Goal: Task Accomplishment & Management: Manage account settings

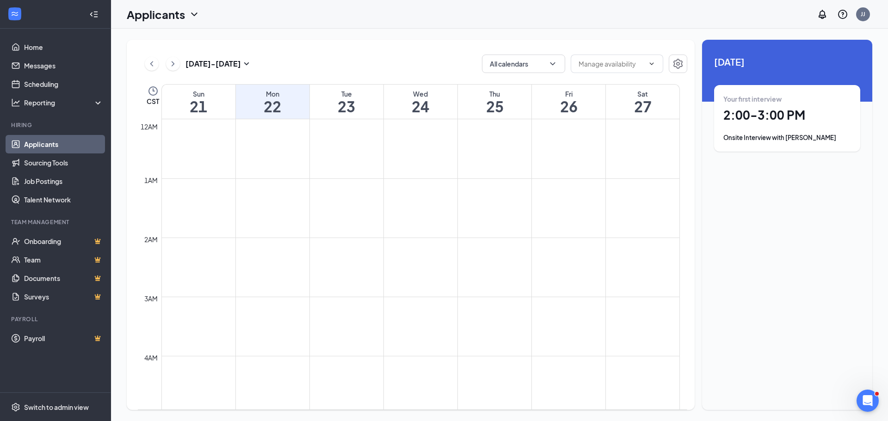
scroll to position [454, 0]
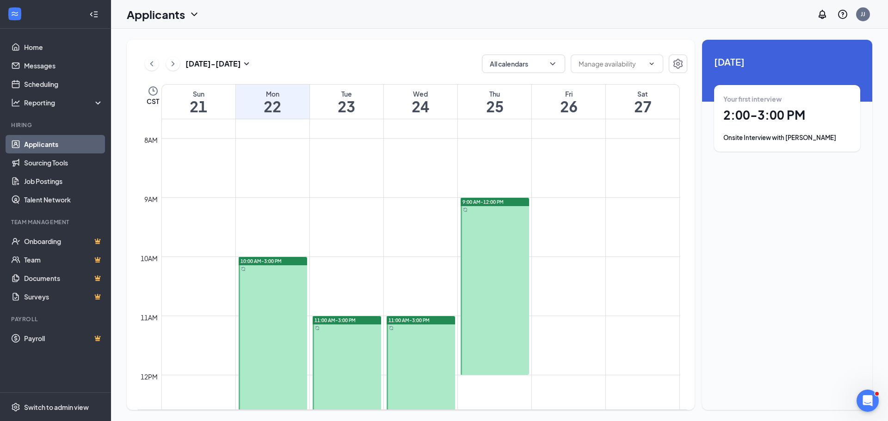
click at [43, 140] on link "Applicants" at bounding box center [63, 144] width 79 height 18
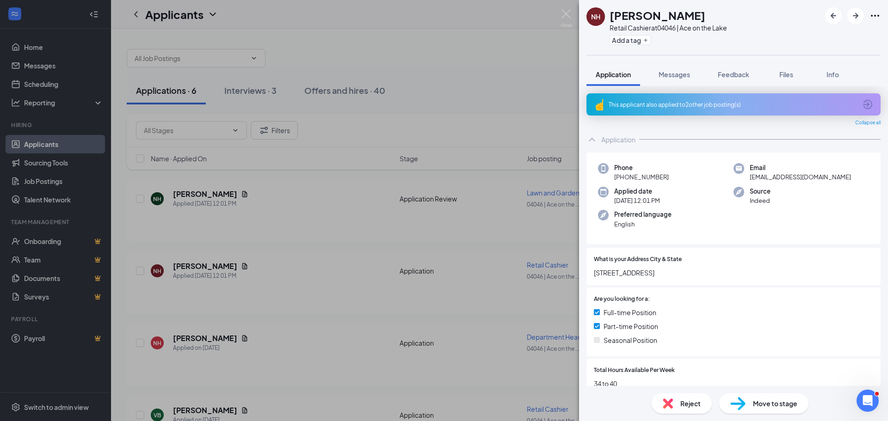
click at [559, 18] on div "NH Nicole Harmon Retail Cashier at 04046 | Ace on the Lake Add a tag Applicatio…" at bounding box center [444, 210] width 888 height 421
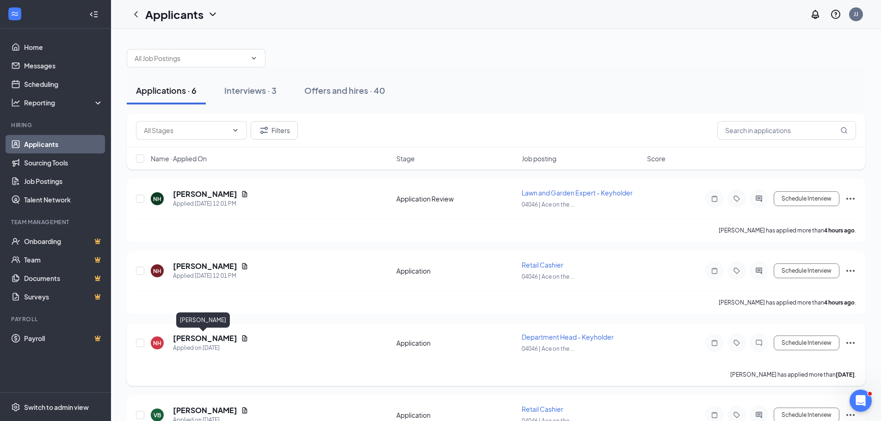
click at [189, 337] on h5 "Nicole Harmon" at bounding box center [205, 338] width 64 height 10
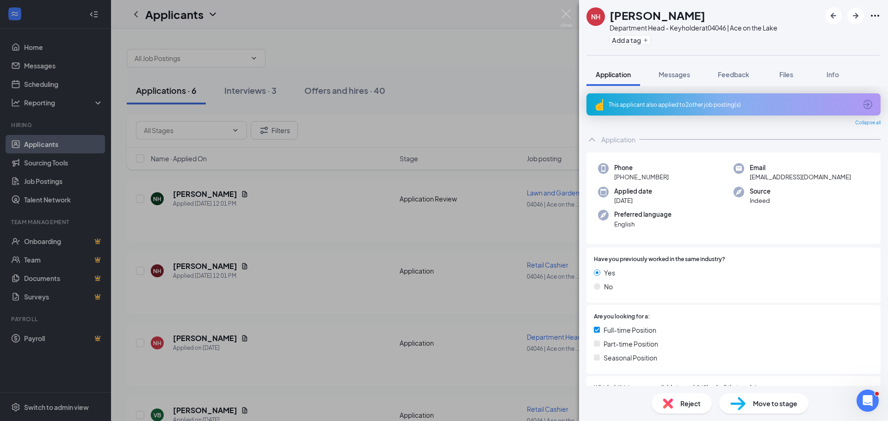
click at [783, 412] on div "Move to stage" at bounding box center [763, 403] width 89 height 20
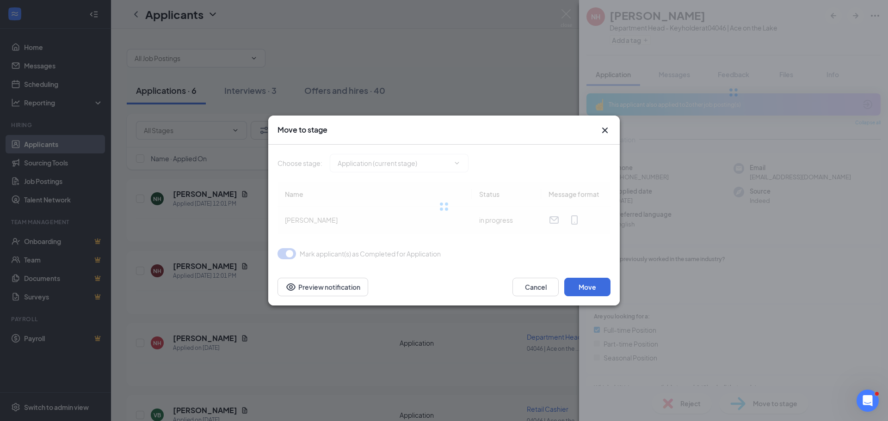
type input "Application Review (next stage)"
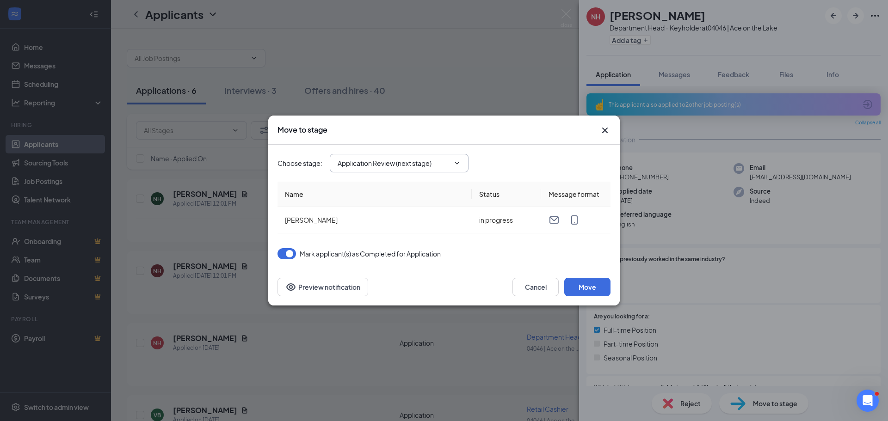
click at [459, 165] on icon "ChevronDown" at bounding box center [456, 162] width 7 height 7
click at [457, 165] on icon "ChevronDown" at bounding box center [456, 162] width 7 height 7
click at [456, 158] on span "Application Review (next stage)" at bounding box center [399, 163] width 139 height 18
drag, startPoint x: 453, startPoint y: 150, endPoint x: 397, endPoint y: 156, distance: 56.7
click at [448, 150] on div "Choose stage : Application Review (next stage)" at bounding box center [443, 163] width 333 height 37
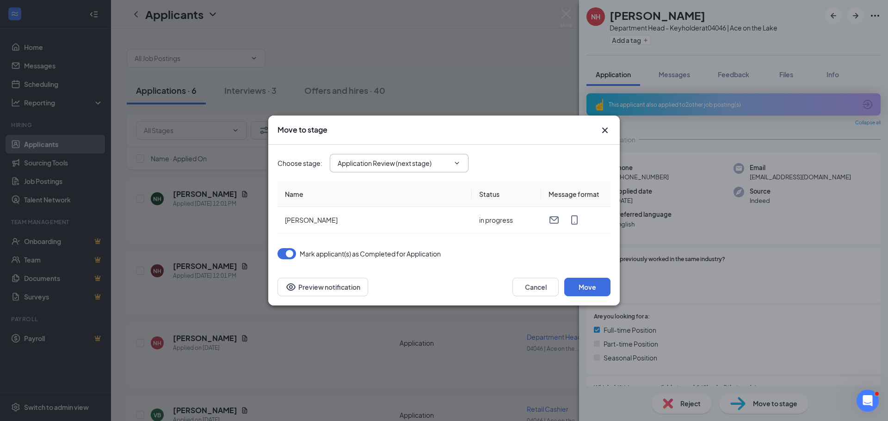
click at [396, 156] on span "Application Review (next stage)" at bounding box center [399, 163] width 139 height 18
click at [543, 288] on button "Cancel" at bounding box center [535, 287] width 46 height 18
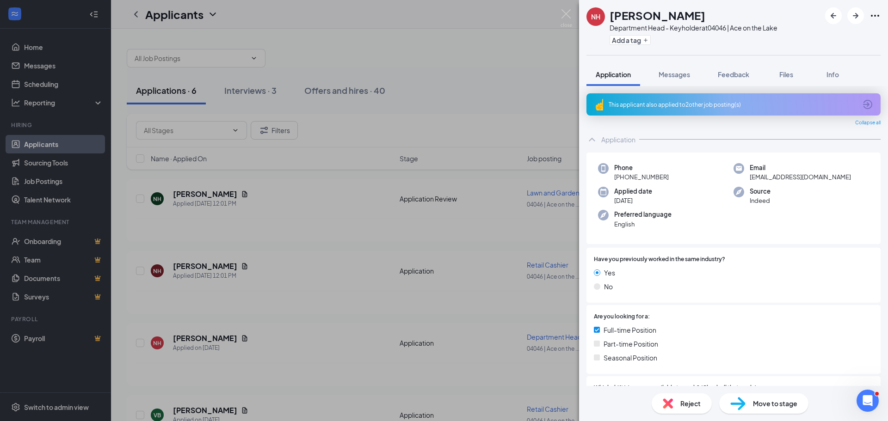
click at [869, 18] on icon "Ellipses" at bounding box center [874, 15] width 11 height 11
click at [876, 16] on icon "Ellipses" at bounding box center [874, 15] width 11 height 11
click at [324, 315] on div "NH Nicole Harmon Department Head - Keyholder at 04046 | Ace on the Lake Add a t…" at bounding box center [444, 210] width 888 height 421
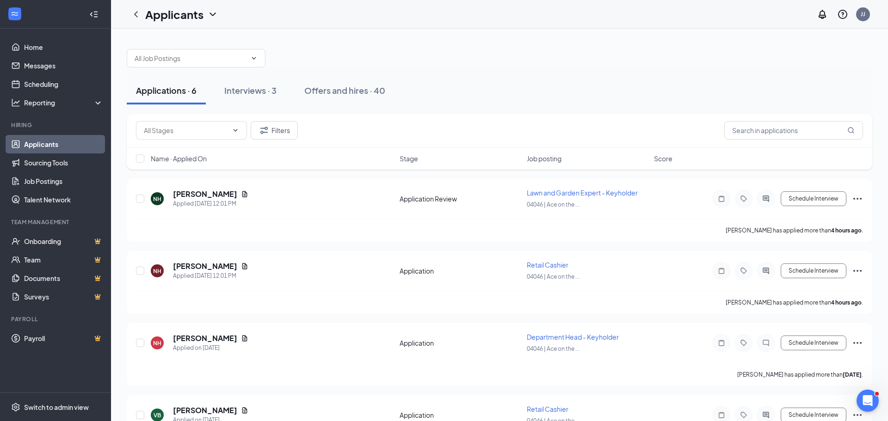
click at [523, 318] on div "NH Nicole Harmon Applied Today 12:01 PM Application Review Lawn and Garden Expe…" at bounding box center [499, 390] width 745 height 423
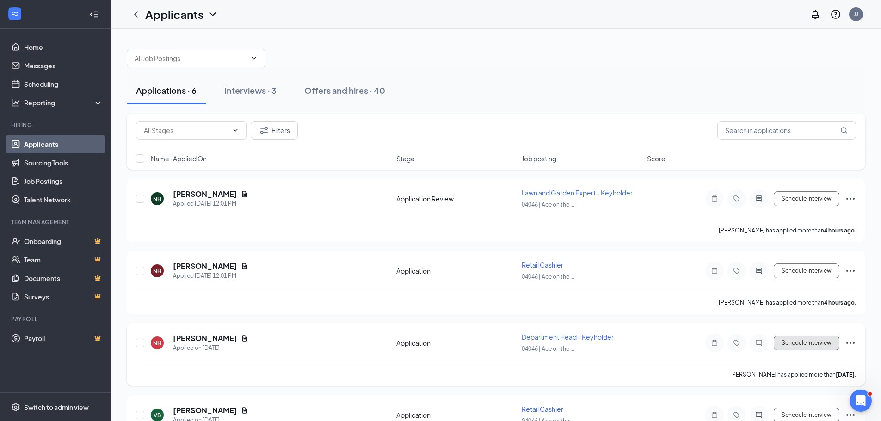
click at [808, 344] on button "Schedule Interview" at bounding box center [806, 343] width 66 height 15
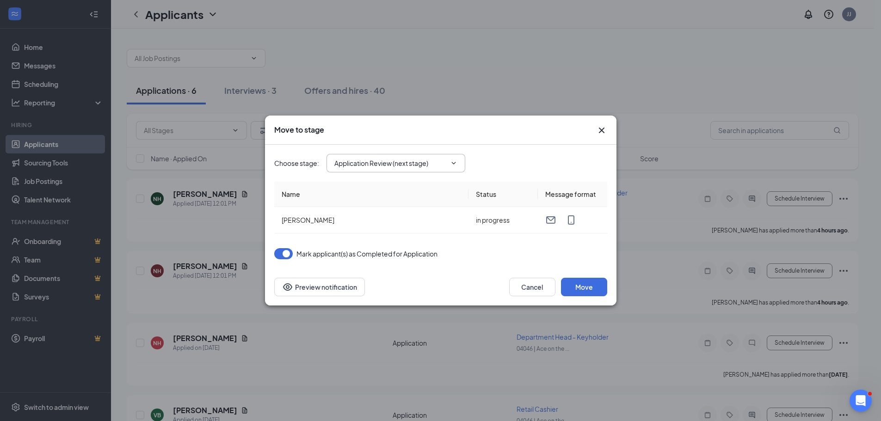
click at [451, 159] on icon "ChevronDown" at bounding box center [453, 162] width 7 height 7
click at [491, 159] on div "Choose stage : Application Review (next stage)" at bounding box center [440, 163] width 333 height 18
drag, startPoint x: 425, startPoint y: 219, endPoint x: 458, endPoint y: 219, distance: 32.8
click at [431, 219] on td "Nicole Harmon" at bounding box center [371, 220] width 194 height 26
click at [483, 219] on td "in progress" at bounding box center [502, 220] width 69 height 26
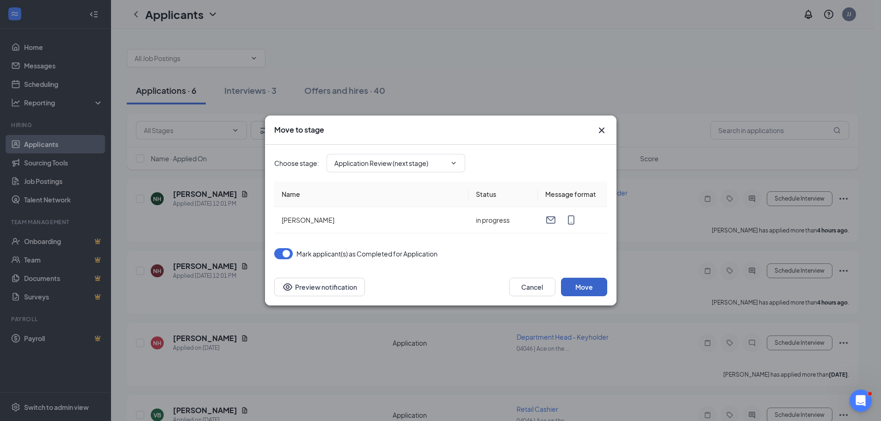
drag, startPoint x: 594, startPoint y: 291, endPoint x: 521, endPoint y: 76, distance: 226.7
click at [593, 287] on button "Move" at bounding box center [584, 287] width 46 height 18
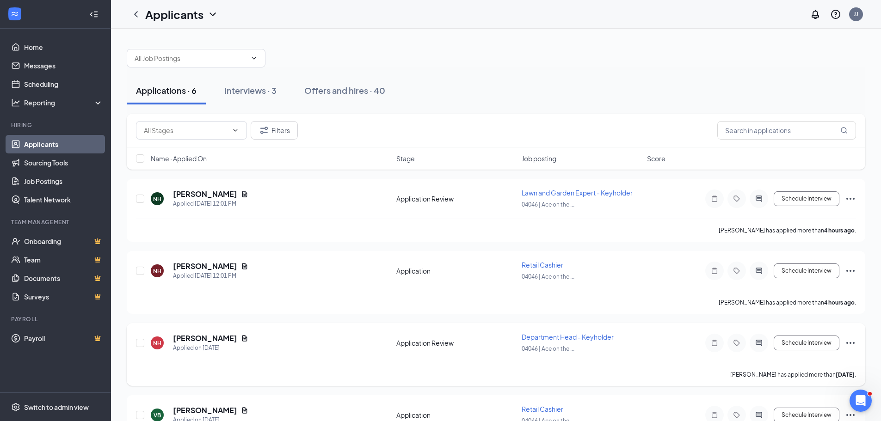
click at [851, 346] on icon "Ellipses" at bounding box center [850, 342] width 11 height 11
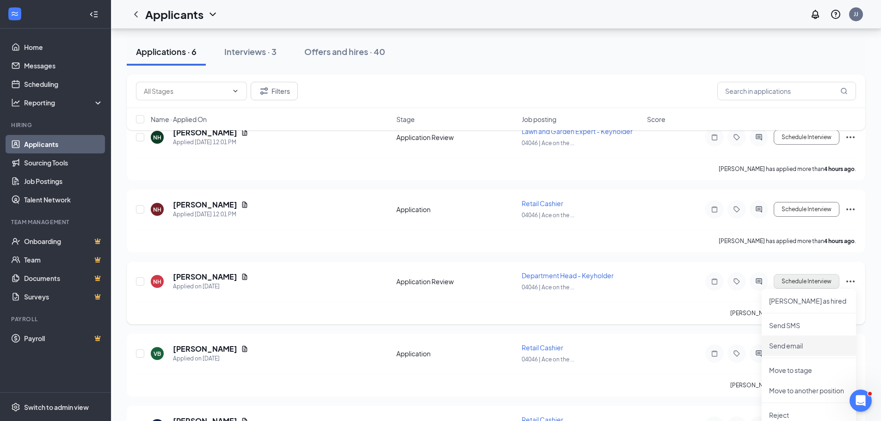
scroll to position [185, 0]
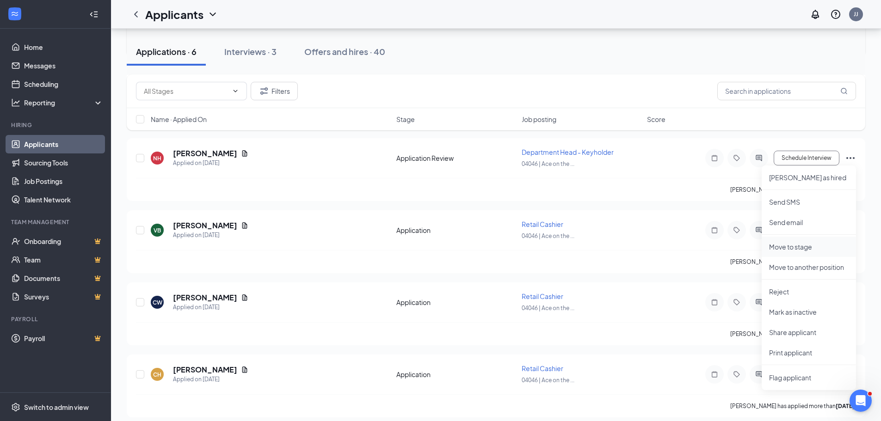
click at [796, 248] on p "Move to stage" at bounding box center [809, 246] width 80 height 9
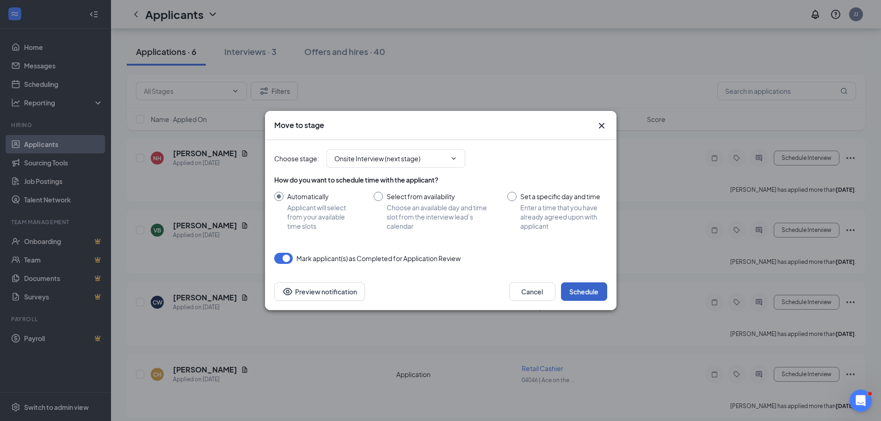
click at [583, 294] on button "Schedule" at bounding box center [584, 291] width 46 height 18
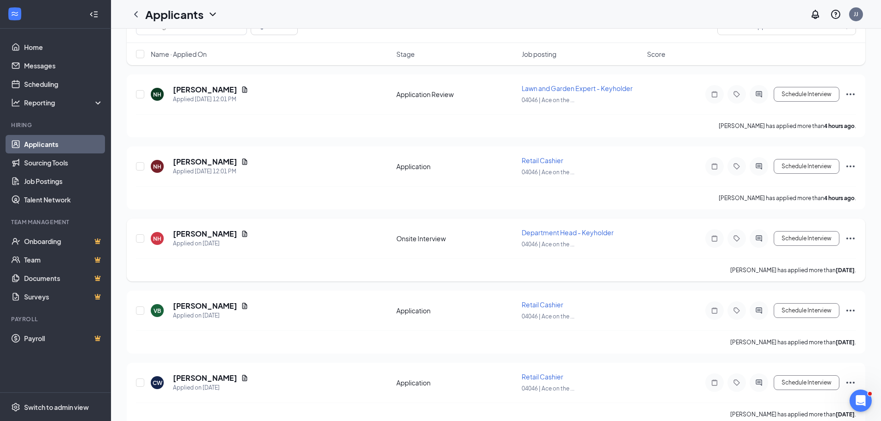
scroll to position [0, 0]
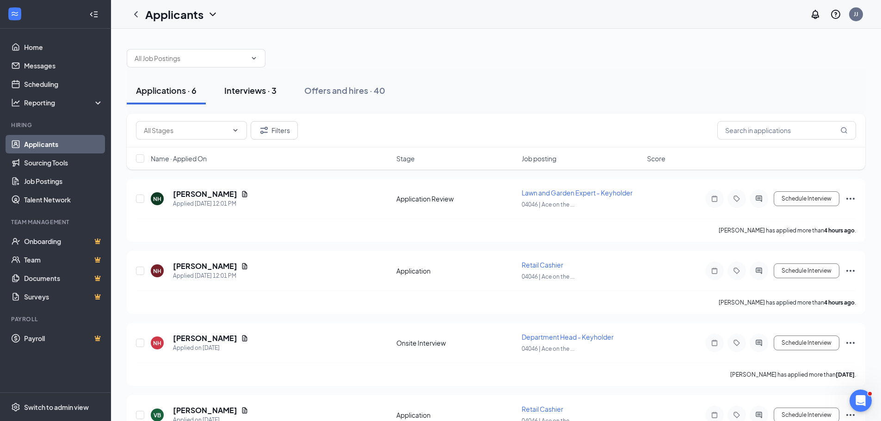
click at [274, 96] on div "Interviews · 3" at bounding box center [250, 91] width 52 height 12
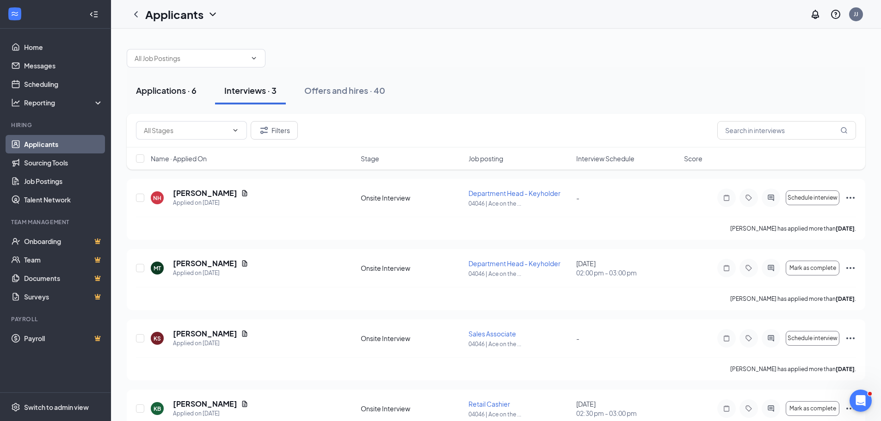
click at [182, 92] on div "Applications · 6" at bounding box center [166, 91] width 61 height 12
